Goal: Information Seeking & Learning: Check status

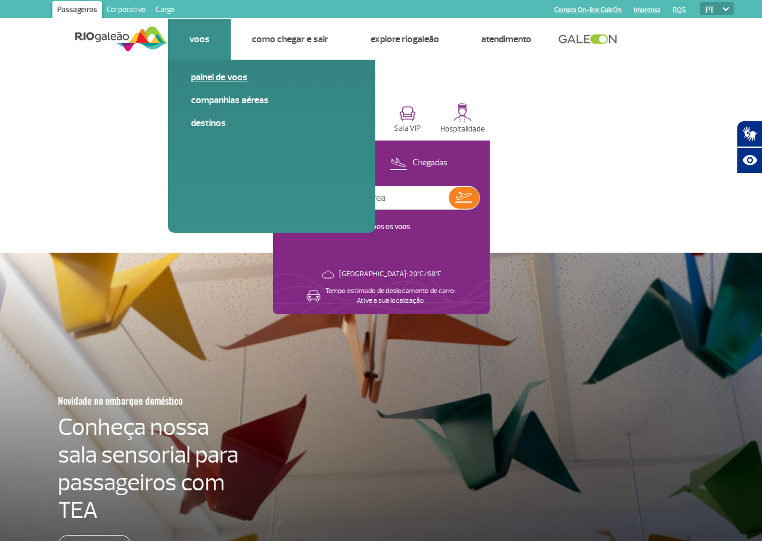
click at [219, 78] on link "Painel de voos" at bounding box center [272, 77] width 162 height 13
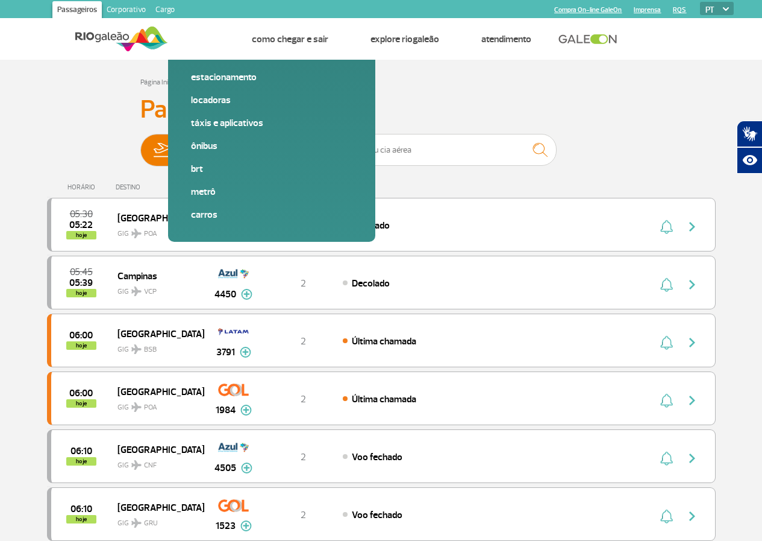
click at [649, 11] on link "Imprensa" at bounding box center [647, 10] width 27 height 8
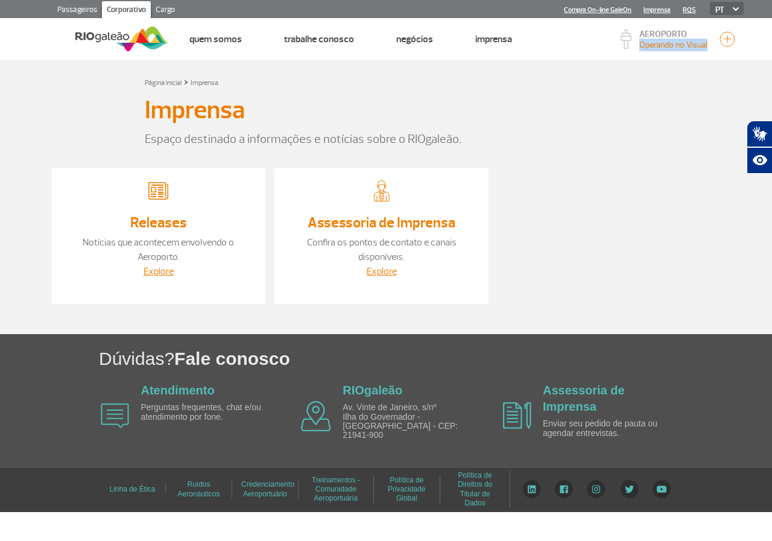
drag, startPoint x: 708, startPoint y: 47, endPoint x: 638, endPoint y: 54, distance: 69.7
click at [638, 54] on div "AEROPORTO Operando no Visual" at bounding box center [679, 39] width 127 height 33
copy p "Operando no Visual"
click at [112, 34] on img at bounding box center [121, 39] width 93 height 30
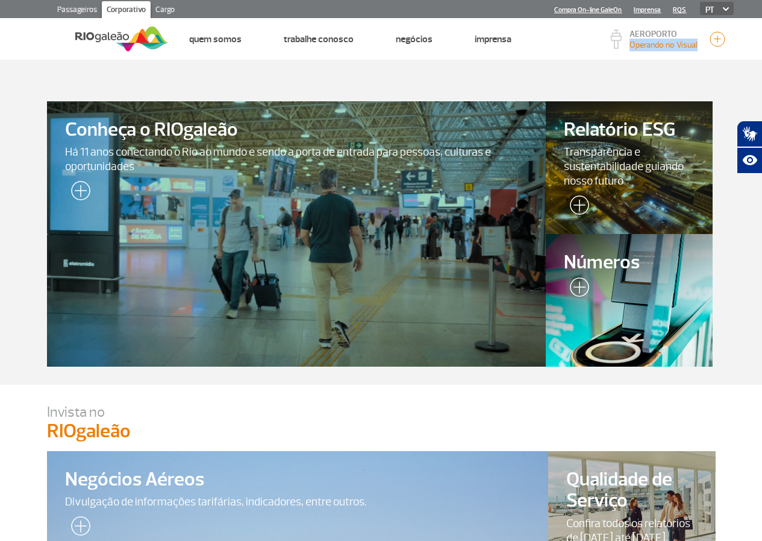
click at [64, 4] on link "Passageiros" at bounding box center [76, 10] width 49 height 19
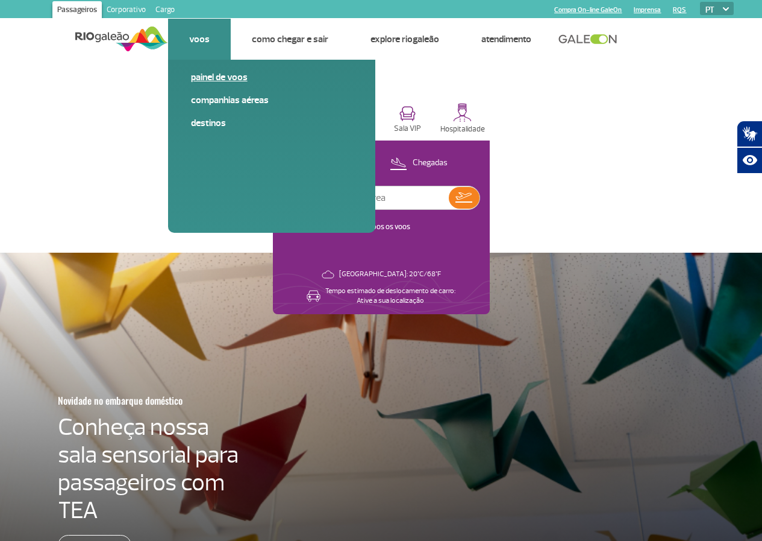
click at [225, 81] on link "Painel de voos" at bounding box center [272, 77] width 162 height 13
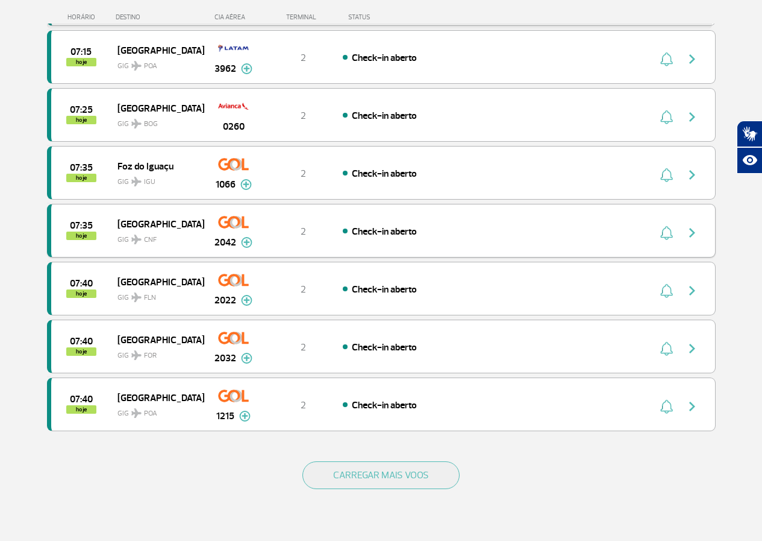
scroll to position [964, 0]
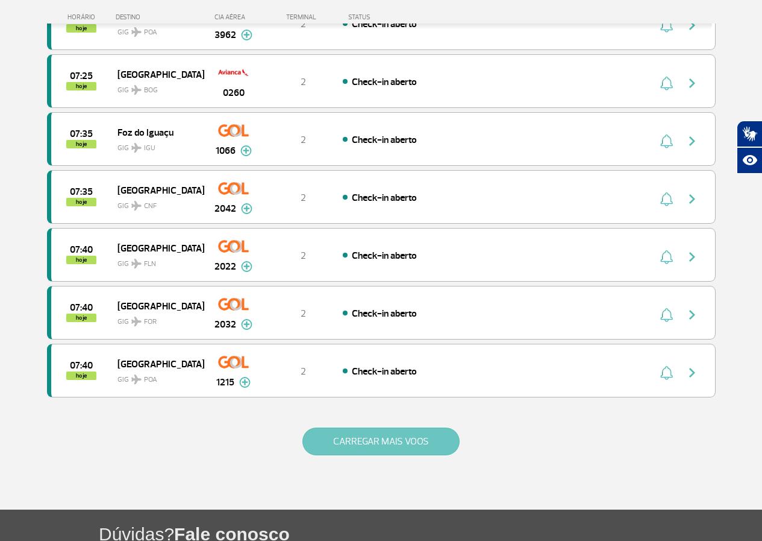
click at [357, 441] on button "CARREGAR MAIS VOOS" at bounding box center [381, 441] width 157 height 28
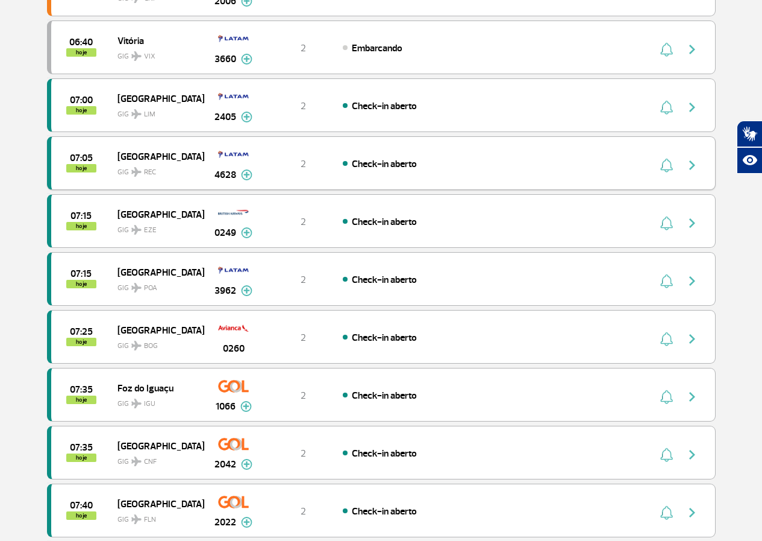
scroll to position [0, 0]
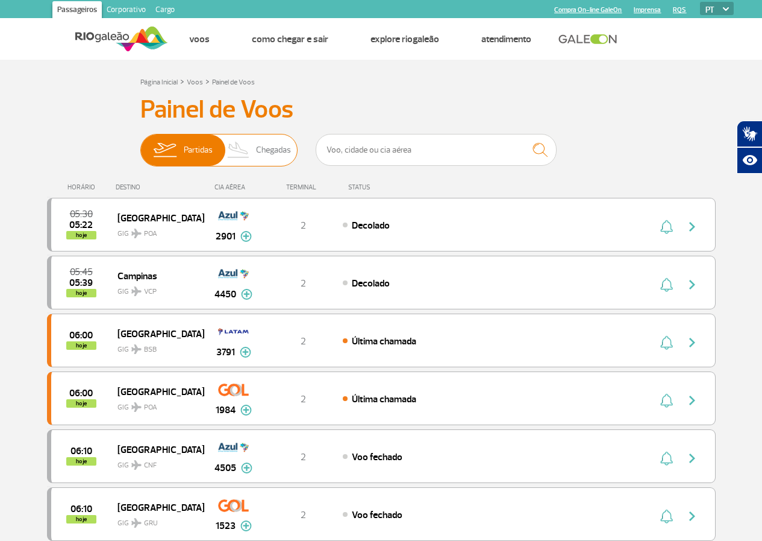
click at [274, 142] on span "Chegadas" at bounding box center [273, 149] width 35 height 31
click at [140, 144] on input "Partidas Chegadas" at bounding box center [140, 144] width 0 height 0
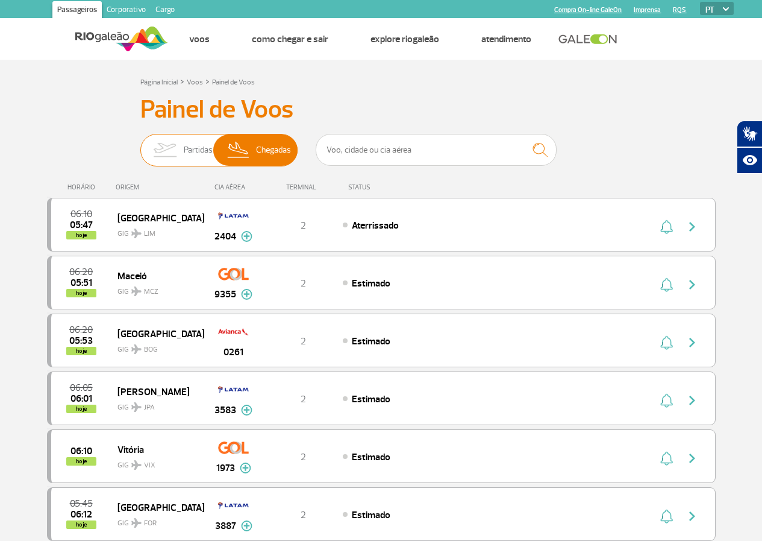
click at [184, 146] on span "Partidas" at bounding box center [198, 149] width 29 height 31
click at [140, 144] on input "Partidas Chegadas" at bounding box center [140, 144] width 0 height 0
